Goal: Transaction & Acquisition: Purchase product/service

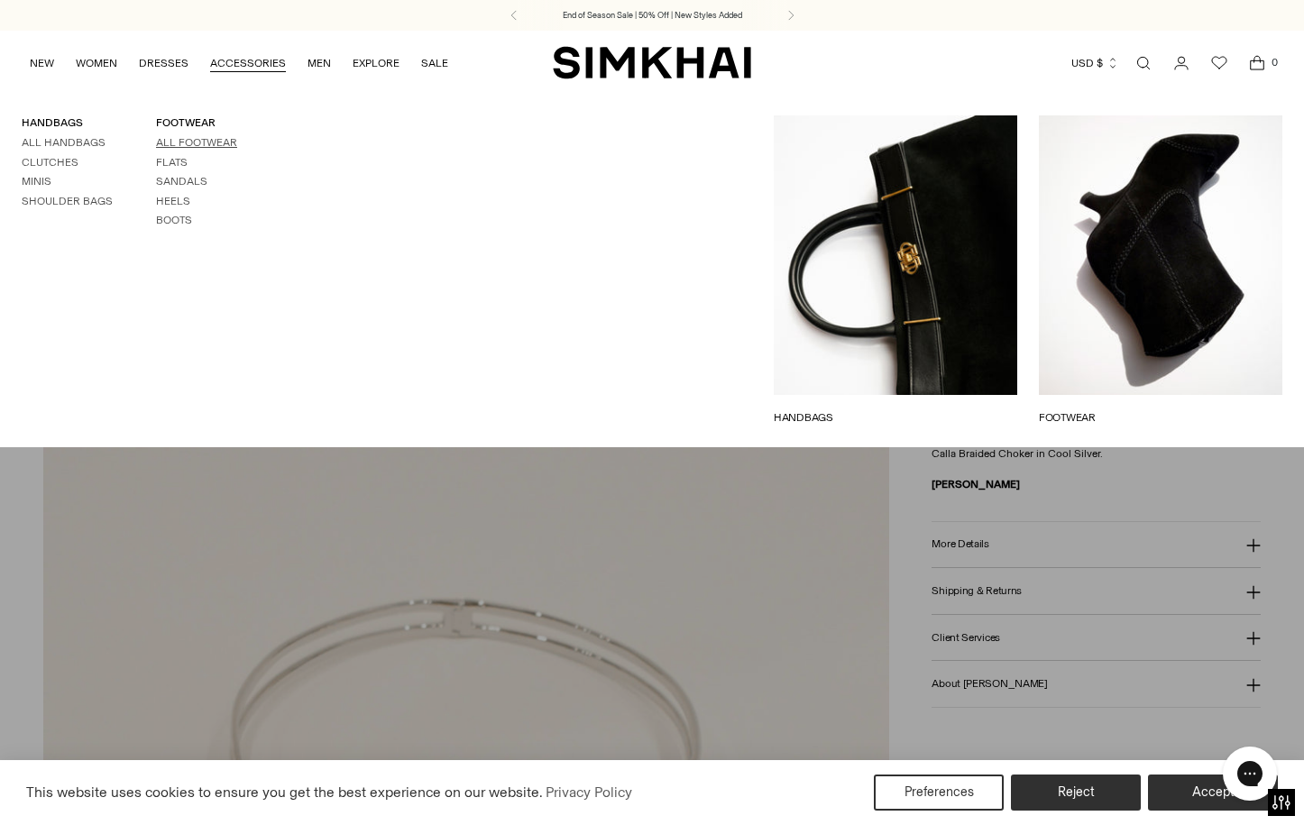
click at [172, 139] on link "All Footwear" at bounding box center [196, 142] width 81 height 13
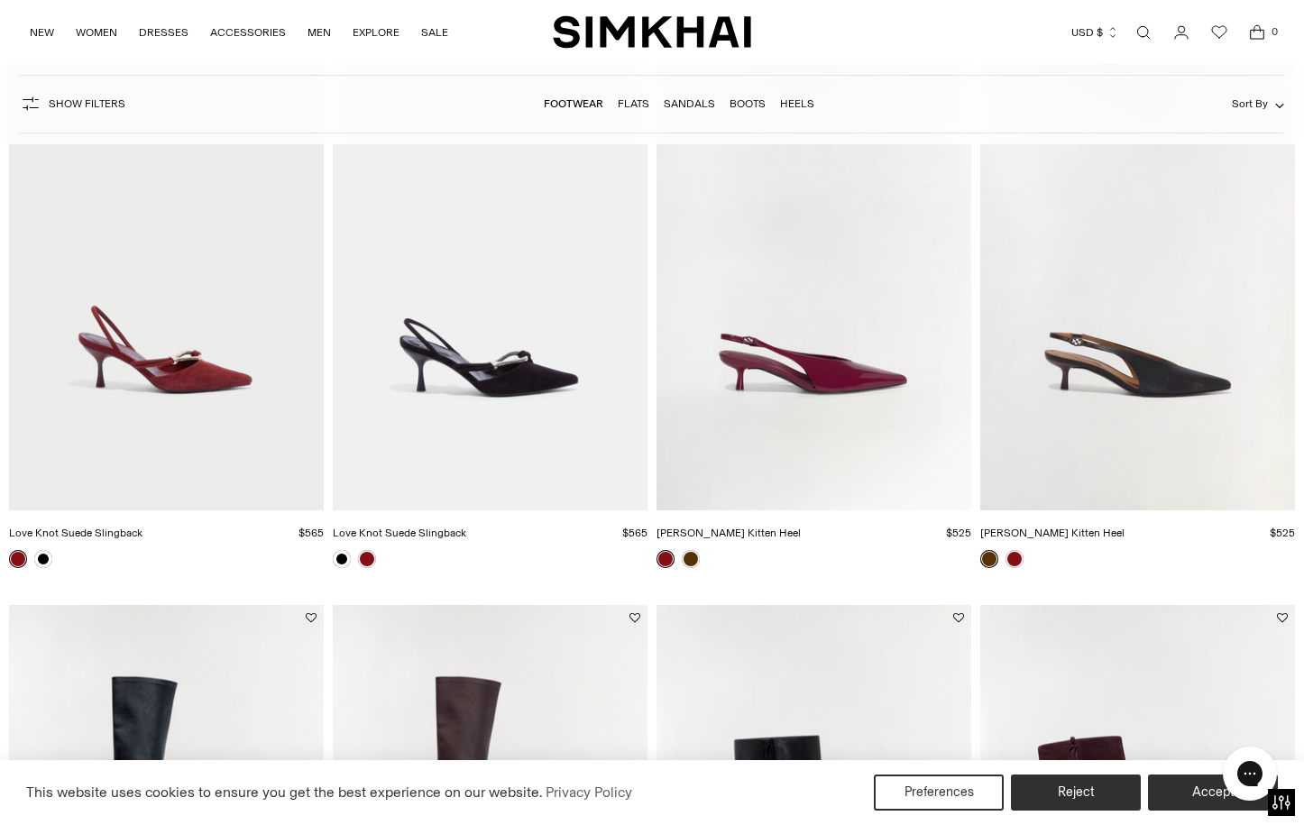
scroll to position [221, 0]
click at [0, 0] on img "Love Knot Suede Slingback" at bounding box center [0, 0] width 0 height 0
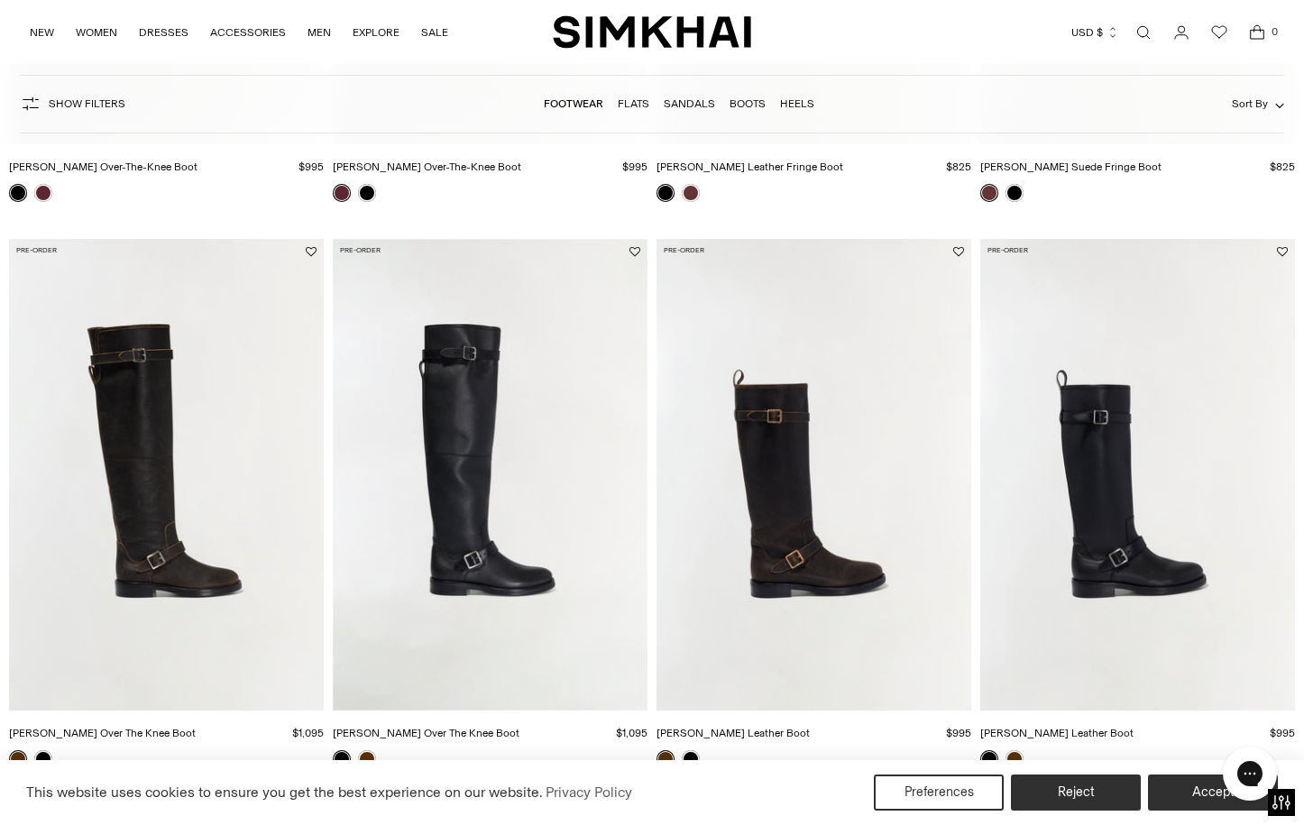
scroll to position [1163, 0]
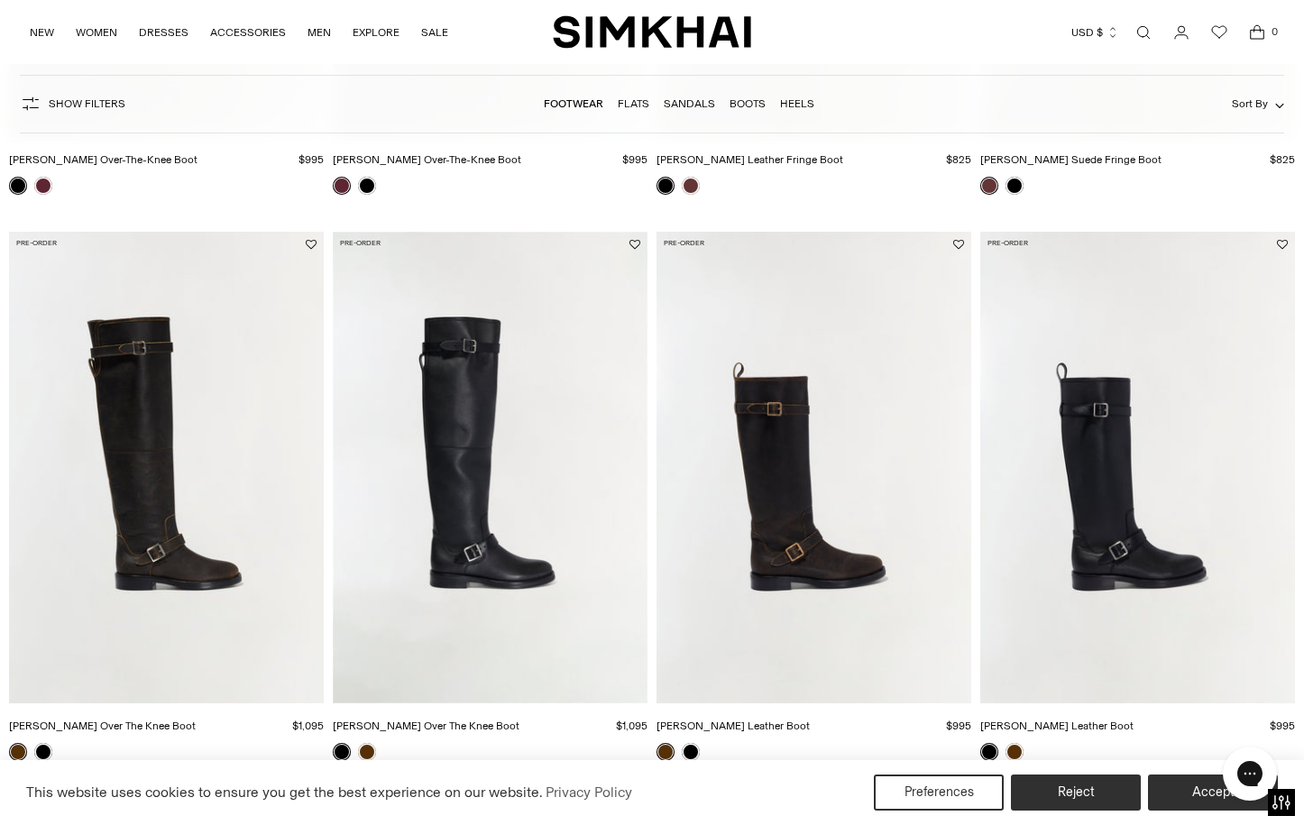
click at [0, 0] on img "Noah Moto Leather Boot" at bounding box center [0, 0] width 0 height 0
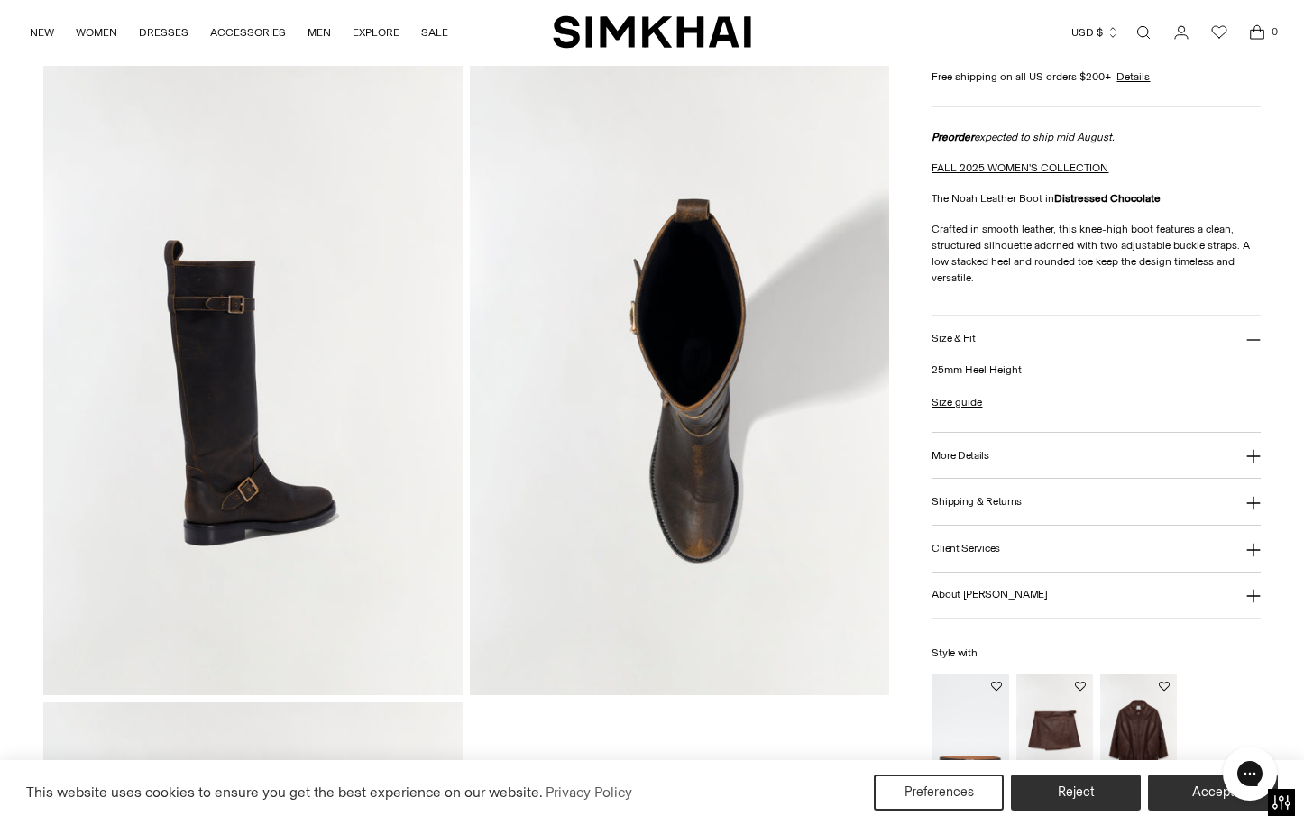
scroll to position [700, 0]
